Goal: Transaction & Acquisition: Purchase product/service

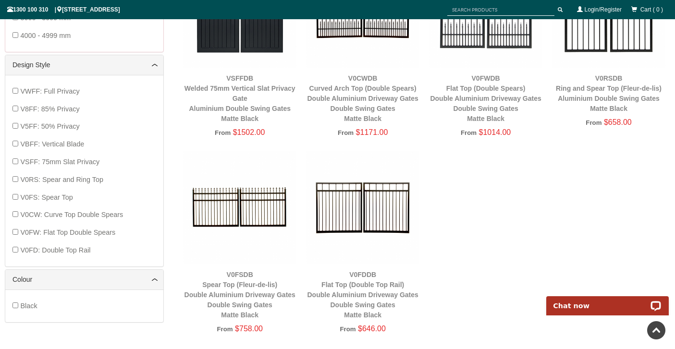
scroll to position [360, 0]
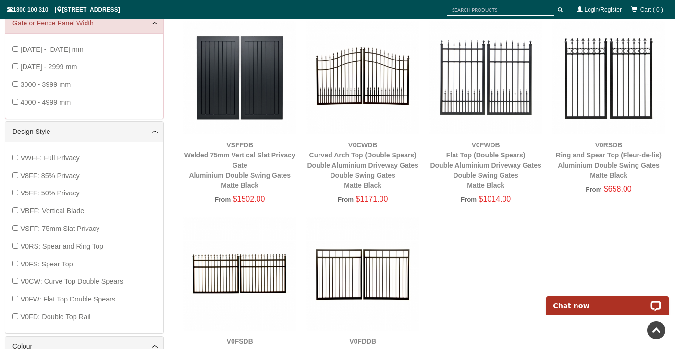
click at [373, 94] on img at bounding box center [362, 77] width 113 height 113
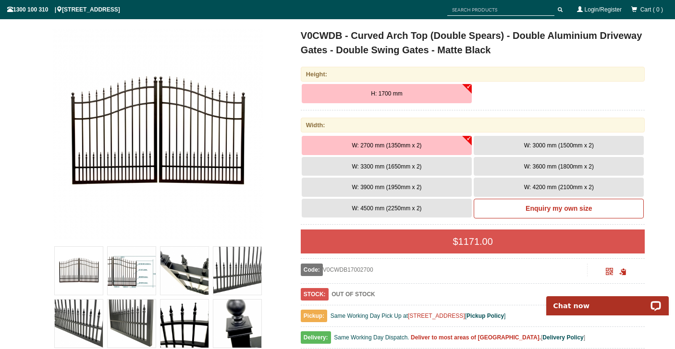
scroll to position [151, 0]
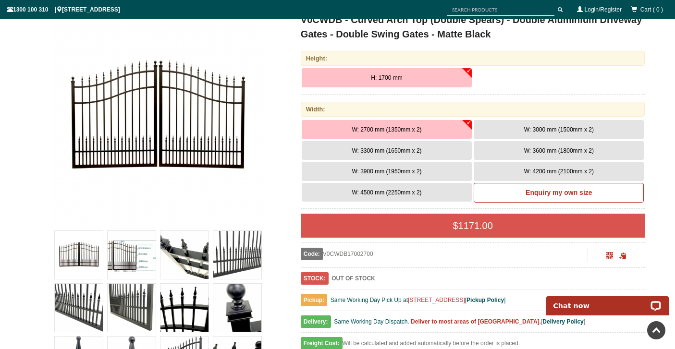
click at [249, 254] on img at bounding box center [237, 255] width 48 height 48
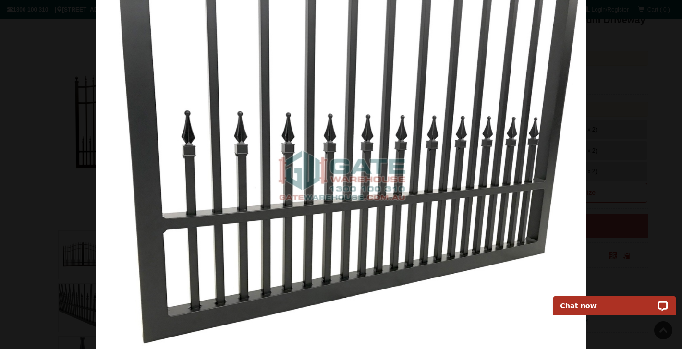
click at [615, 163] on div at bounding box center [341, 174] width 682 height 349
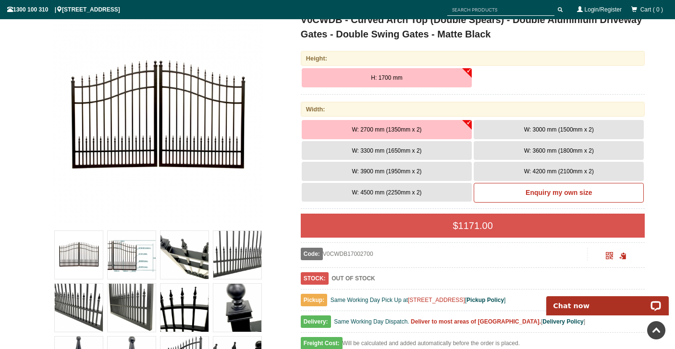
click at [240, 304] on img at bounding box center [237, 308] width 48 height 48
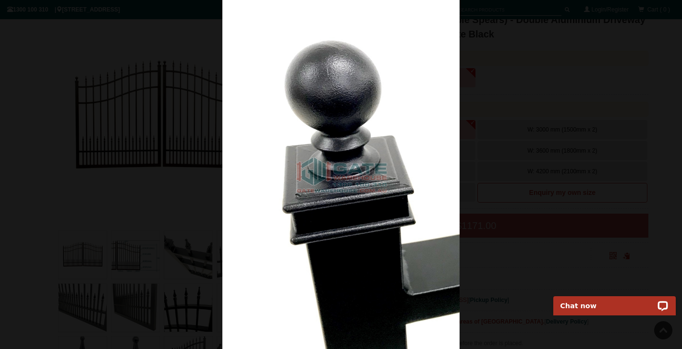
click at [190, 258] on div at bounding box center [341, 174] width 682 height 349
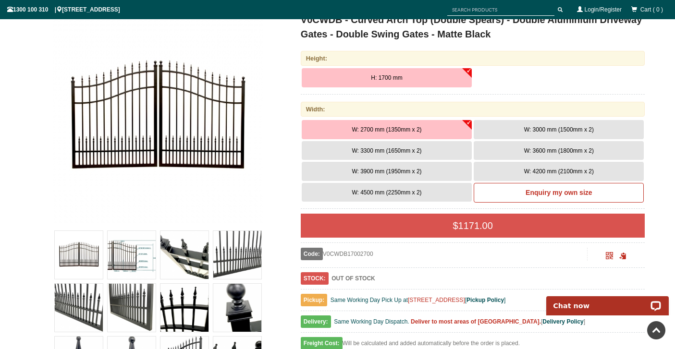
click at [174, 255] on img at bounding box center [184, 255] width 48 height 48
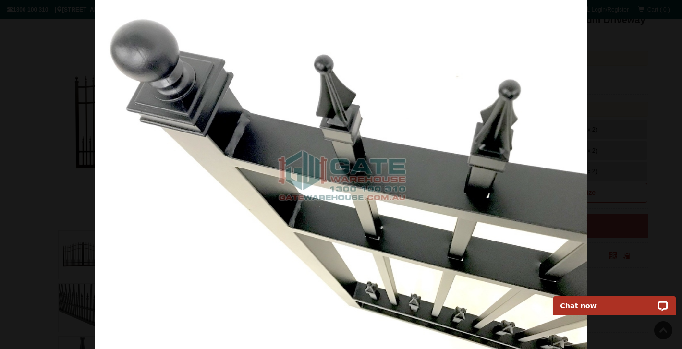
click at [174, 255] on img at bounding box center [341, 174] width 492 height 349
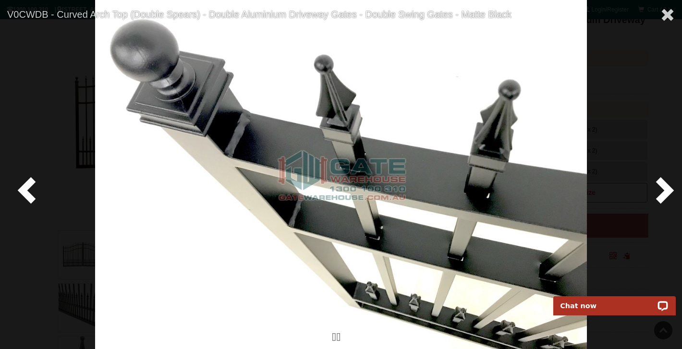
click at [663, 186] on span at bounding box center [663, 189] width 29 height 29
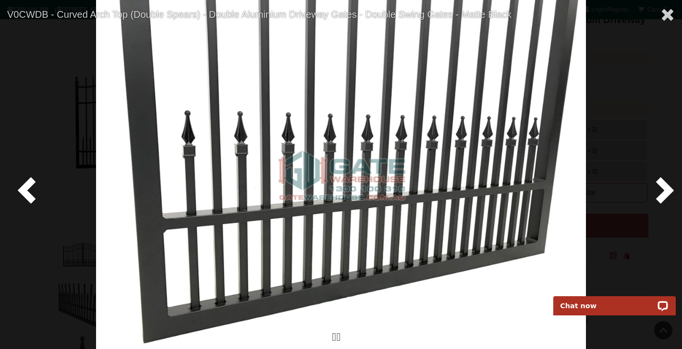
click at [663, 186] on span at bounding box center [663, 189] width 29 height 29
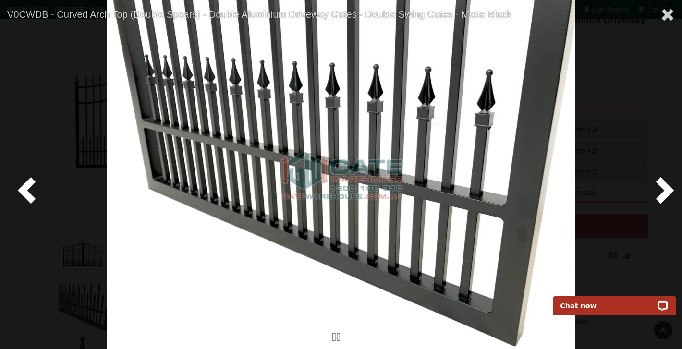
click at [663, 186] on span at bounding box center [663, 189] width 29 height 29
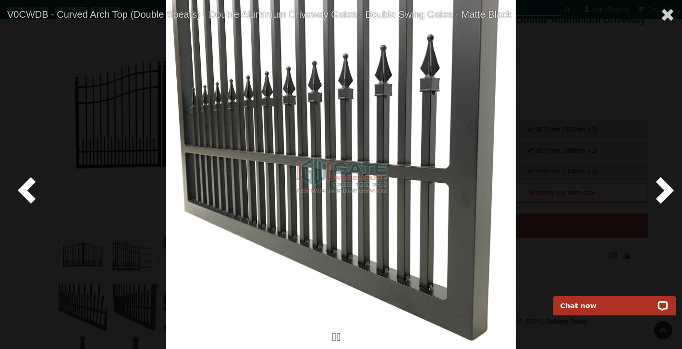
click at [663, 186] on span at bounding box center [663, 189] width 29 height 29
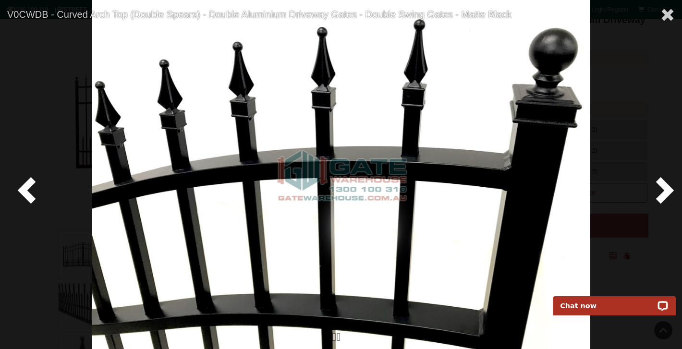
click at [663, 186] on span at bounding box center [663, 189] width 29 height 29
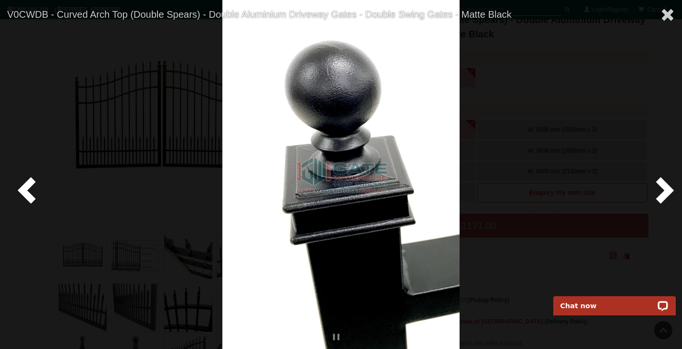
click at [663, 186] on span at bounding box center [663, 189] width 29 height 29
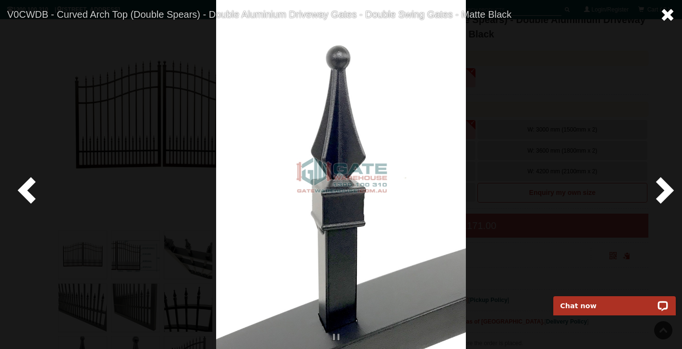
click at [664, 17] on span at bounding box center [668, 15] width 14 height 14
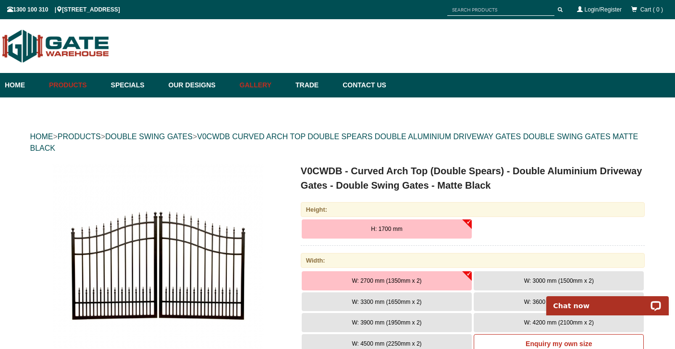
scroll to position [0, 0]
